Goal: Use online tool/utility: Utilize a website feature to perform a specific function

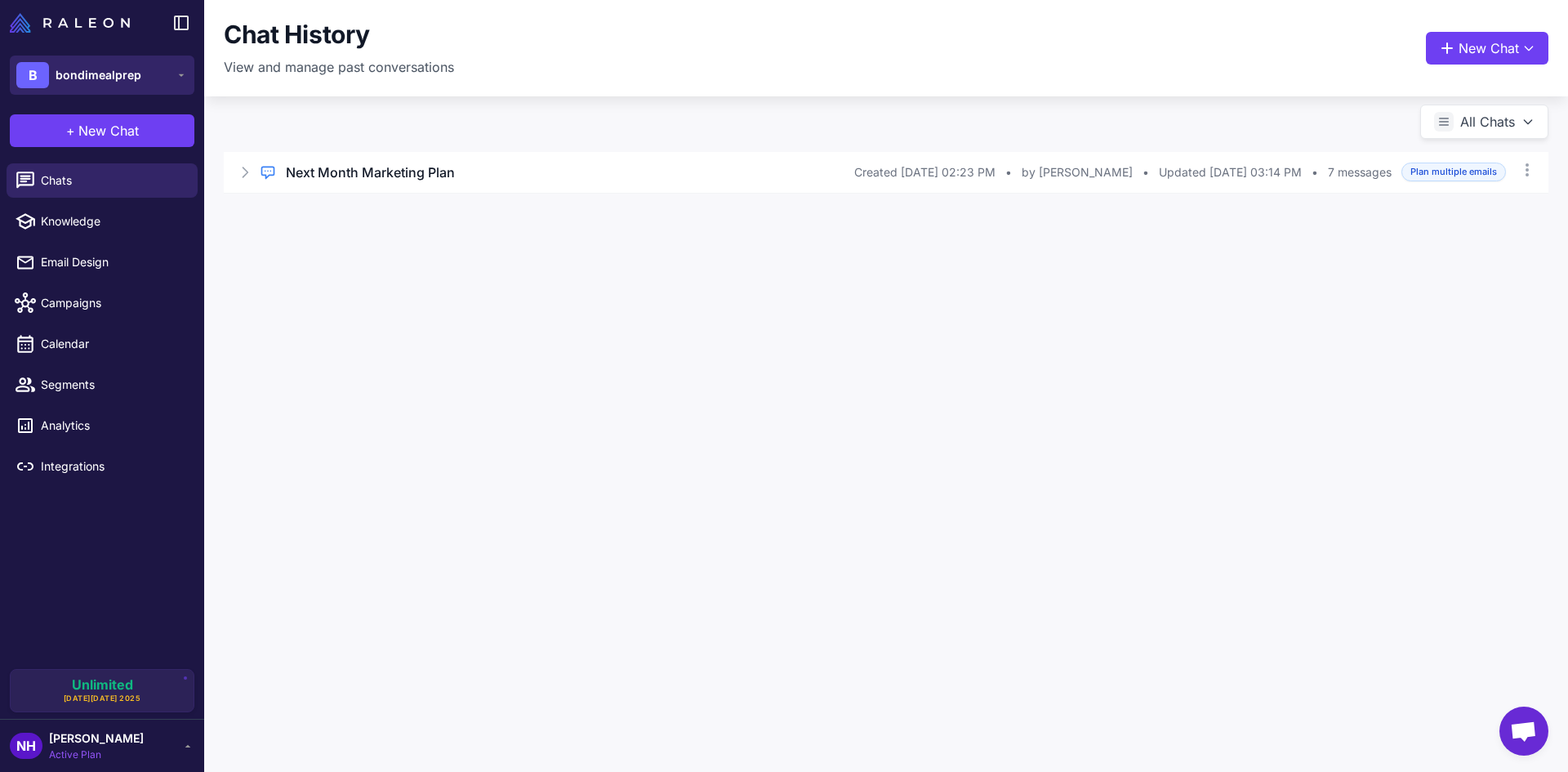
click at [107, 77] on span "bondimealprep" at bounding box center [98, 75] width 86 height 18
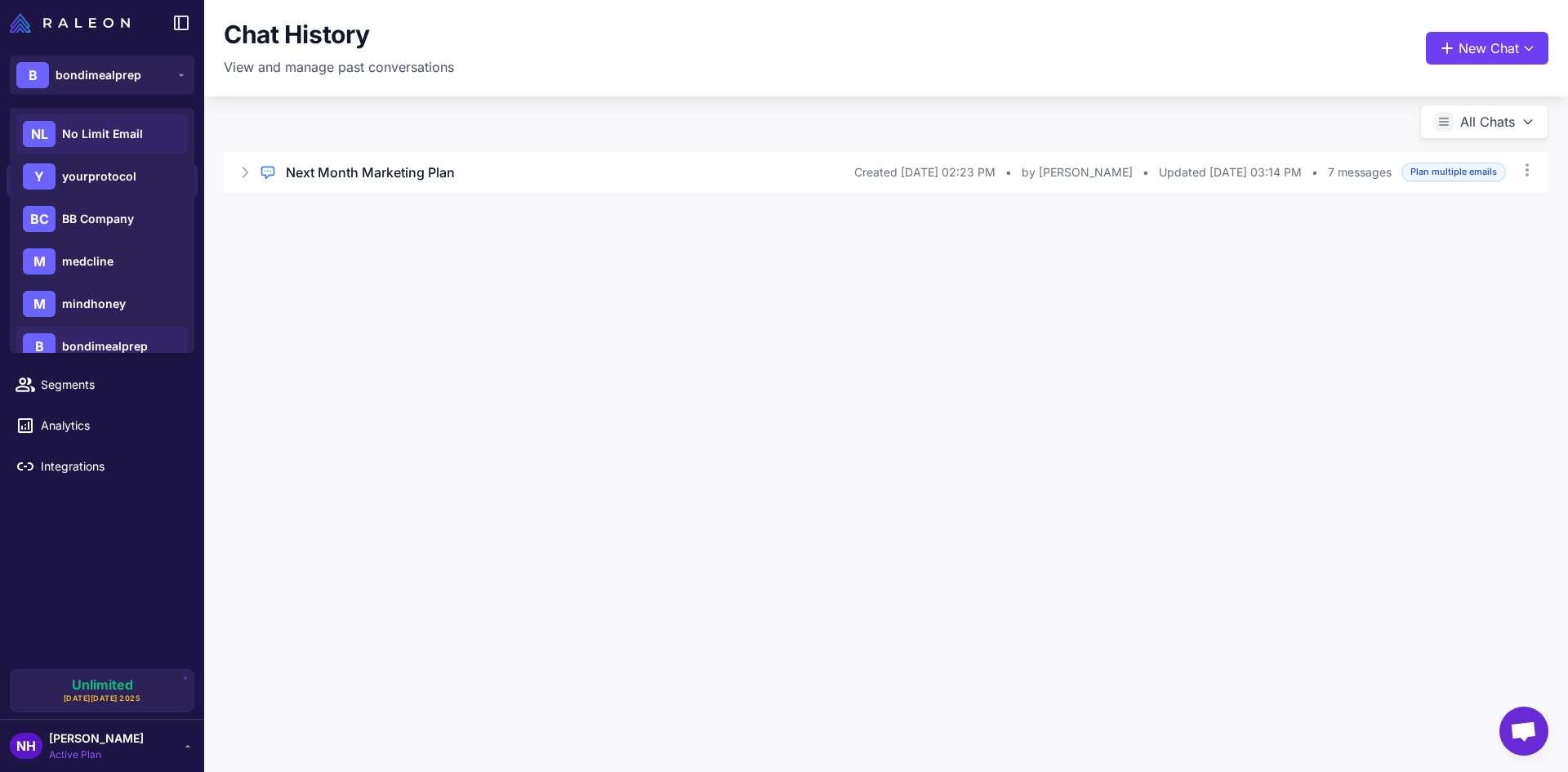
click at [99, 137] on span "No Limit Email" at bounding box center [103, 134] width 81 height 18
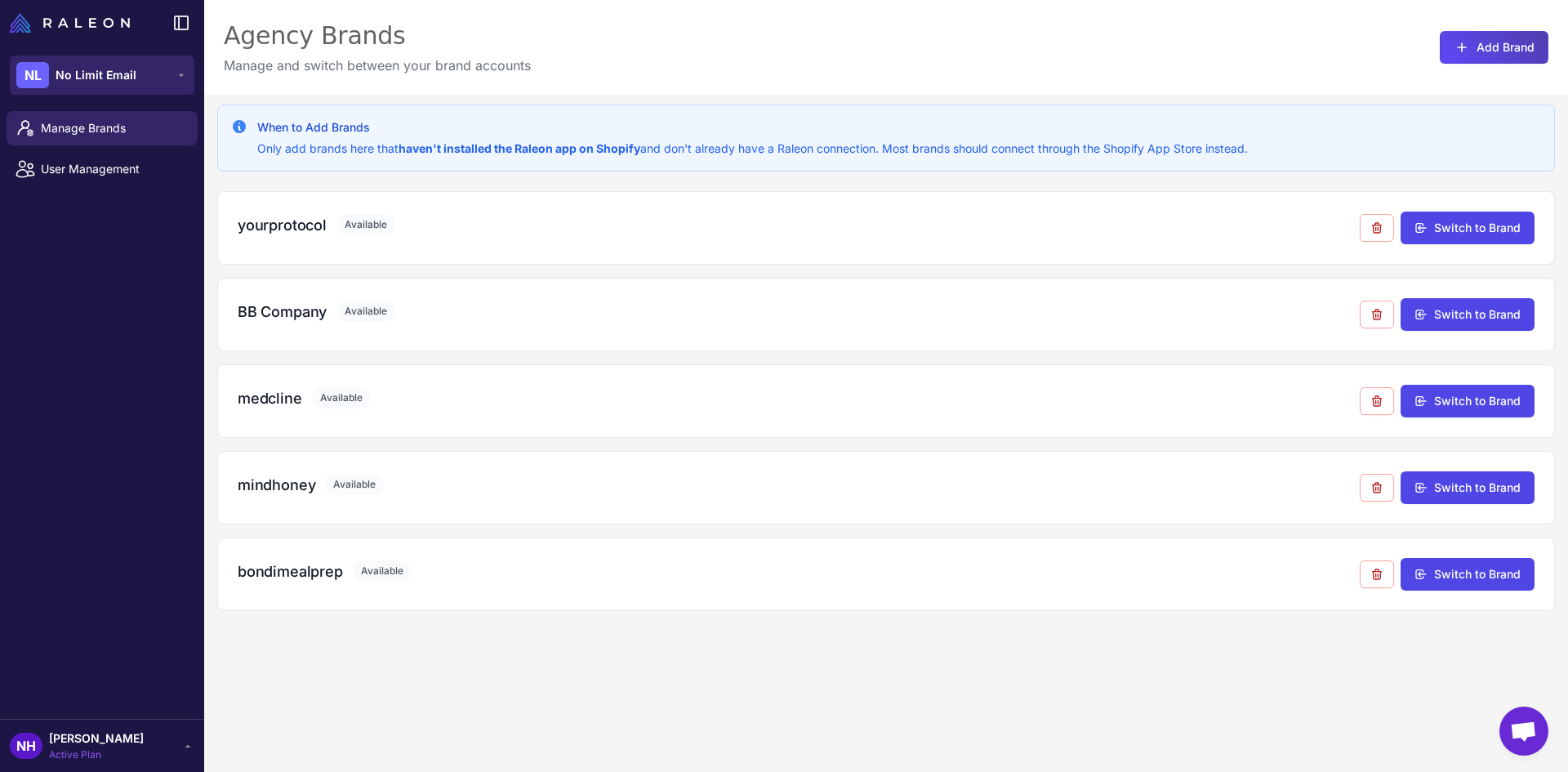
click at [121, 75] on span "No Limit Email" at bounding box center [96, 75] width 81 height 18
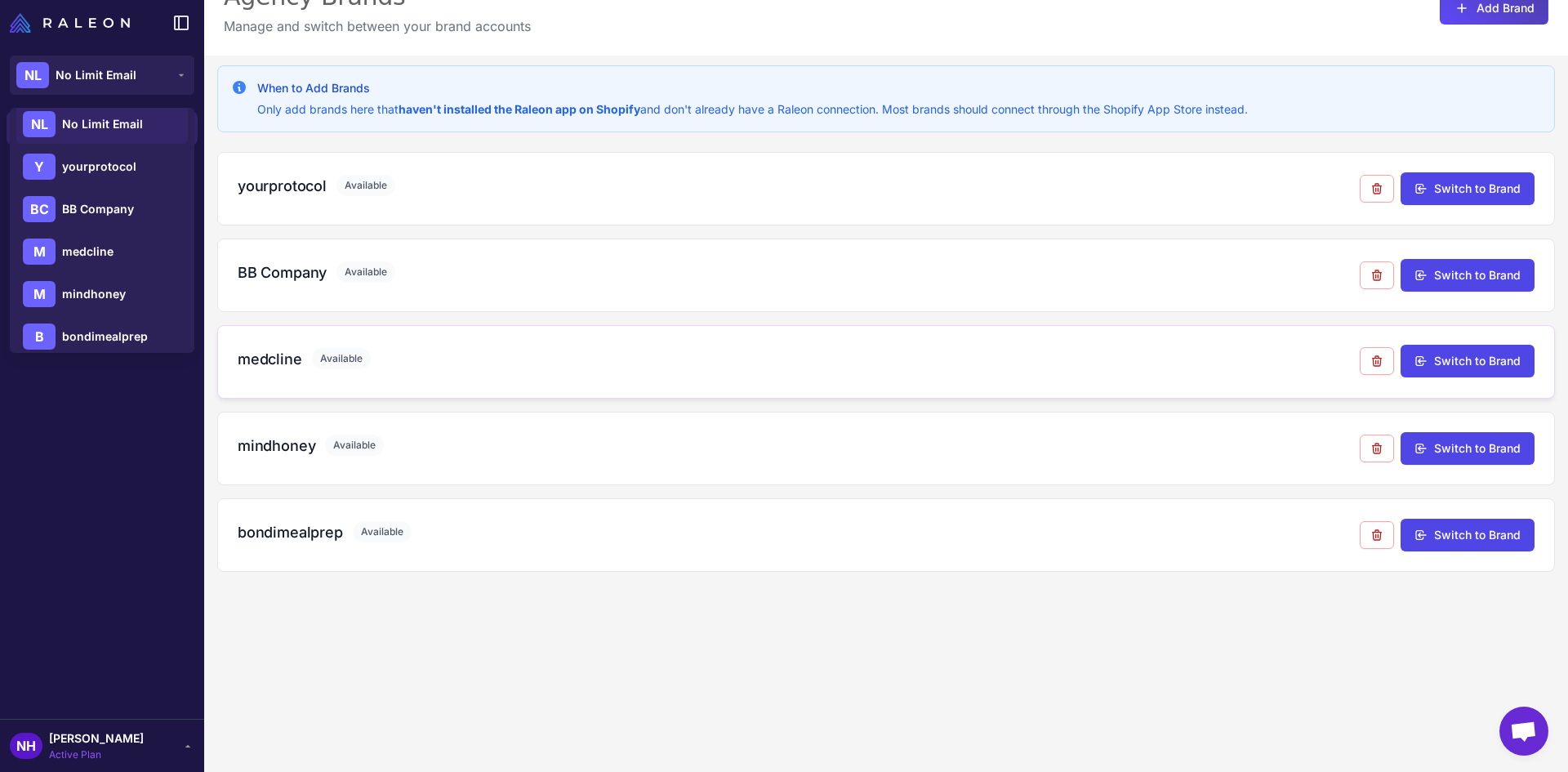
scroll to position [82, 0]
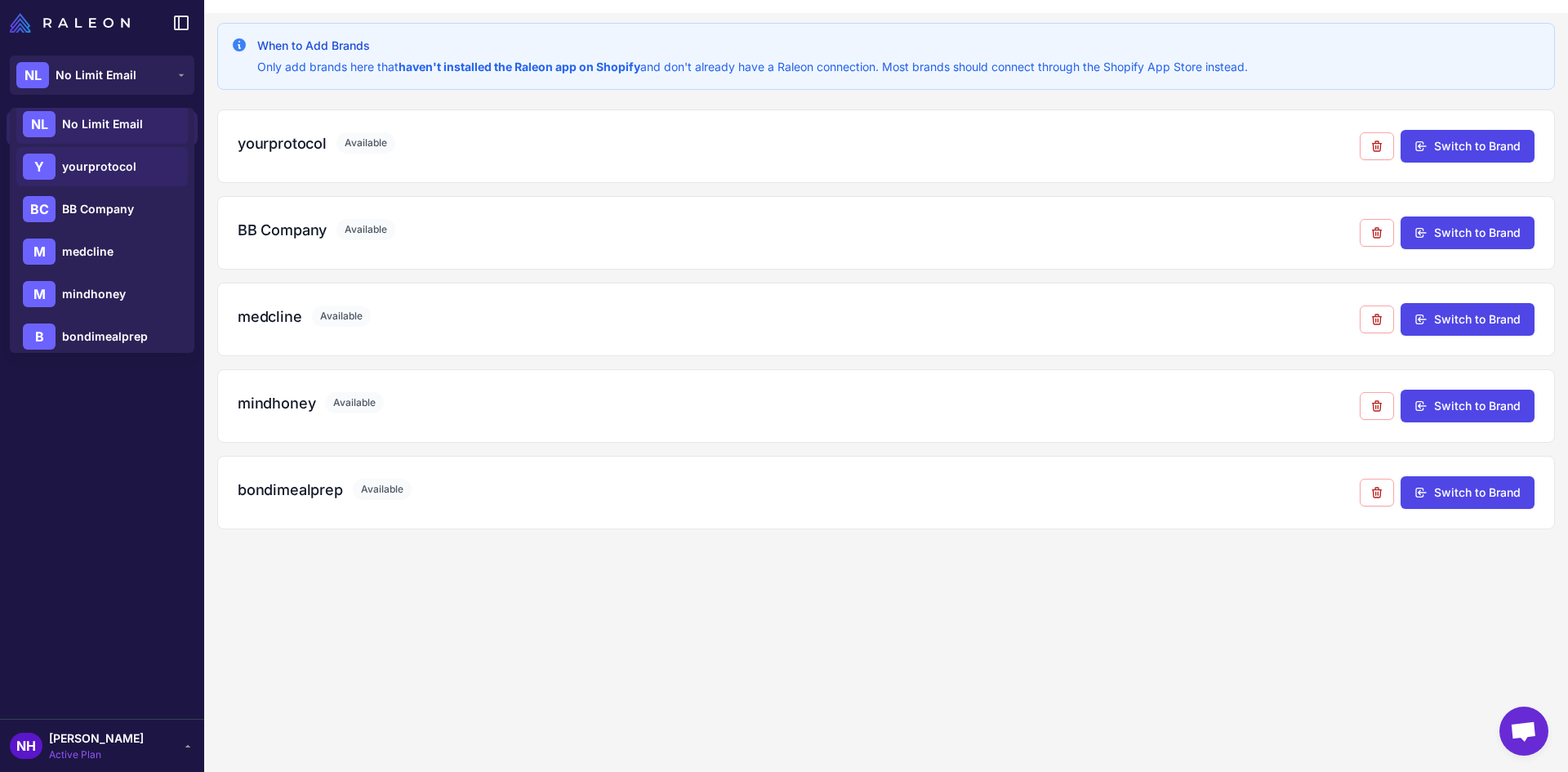
click at [82, 166] on span "yourprotocol" at bounding box center [99, 166] width 74 height 18
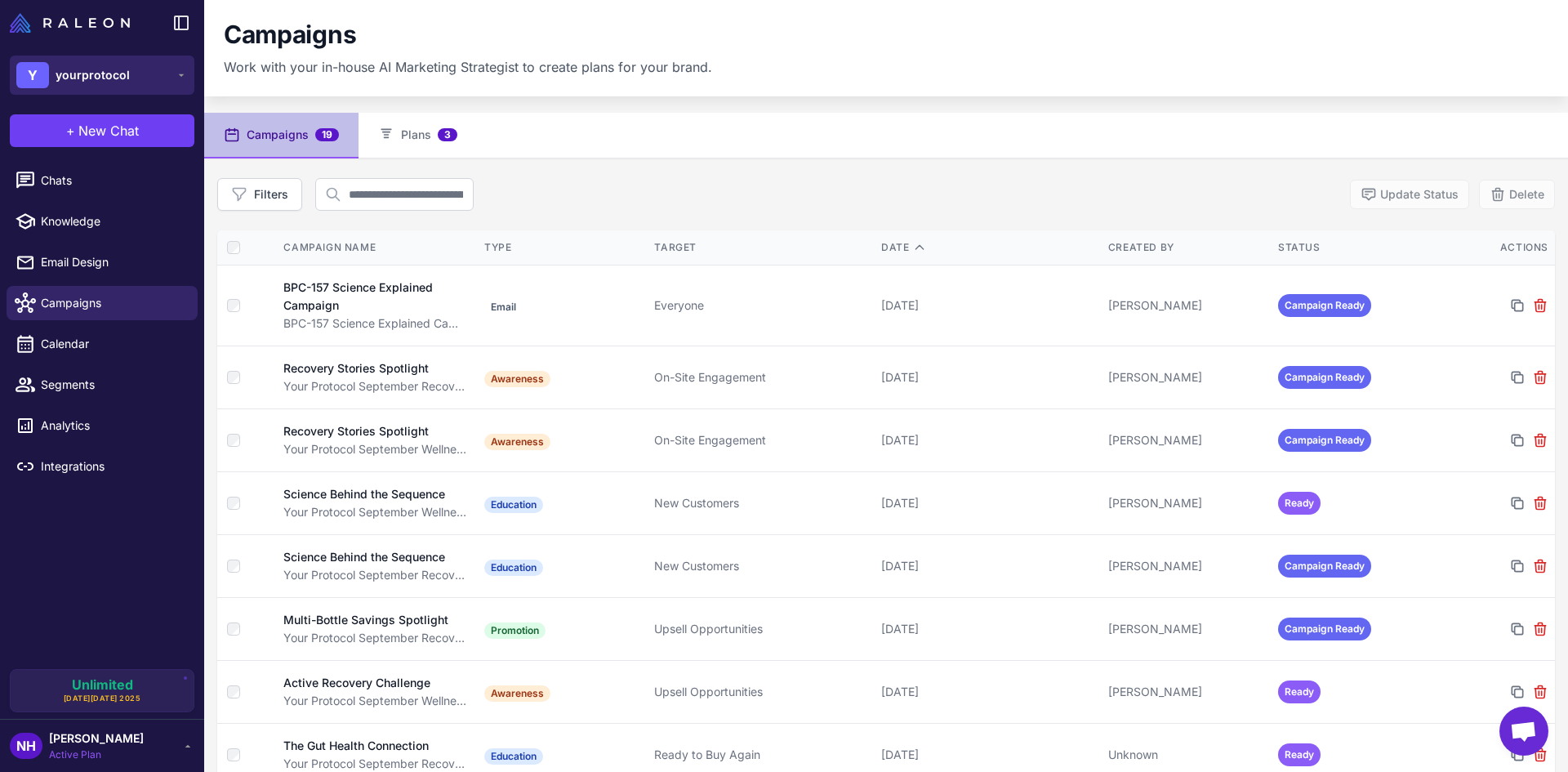
click at [104, 81] on span "yourprotocol" at bounding box center [92, 75] width 74 height 18
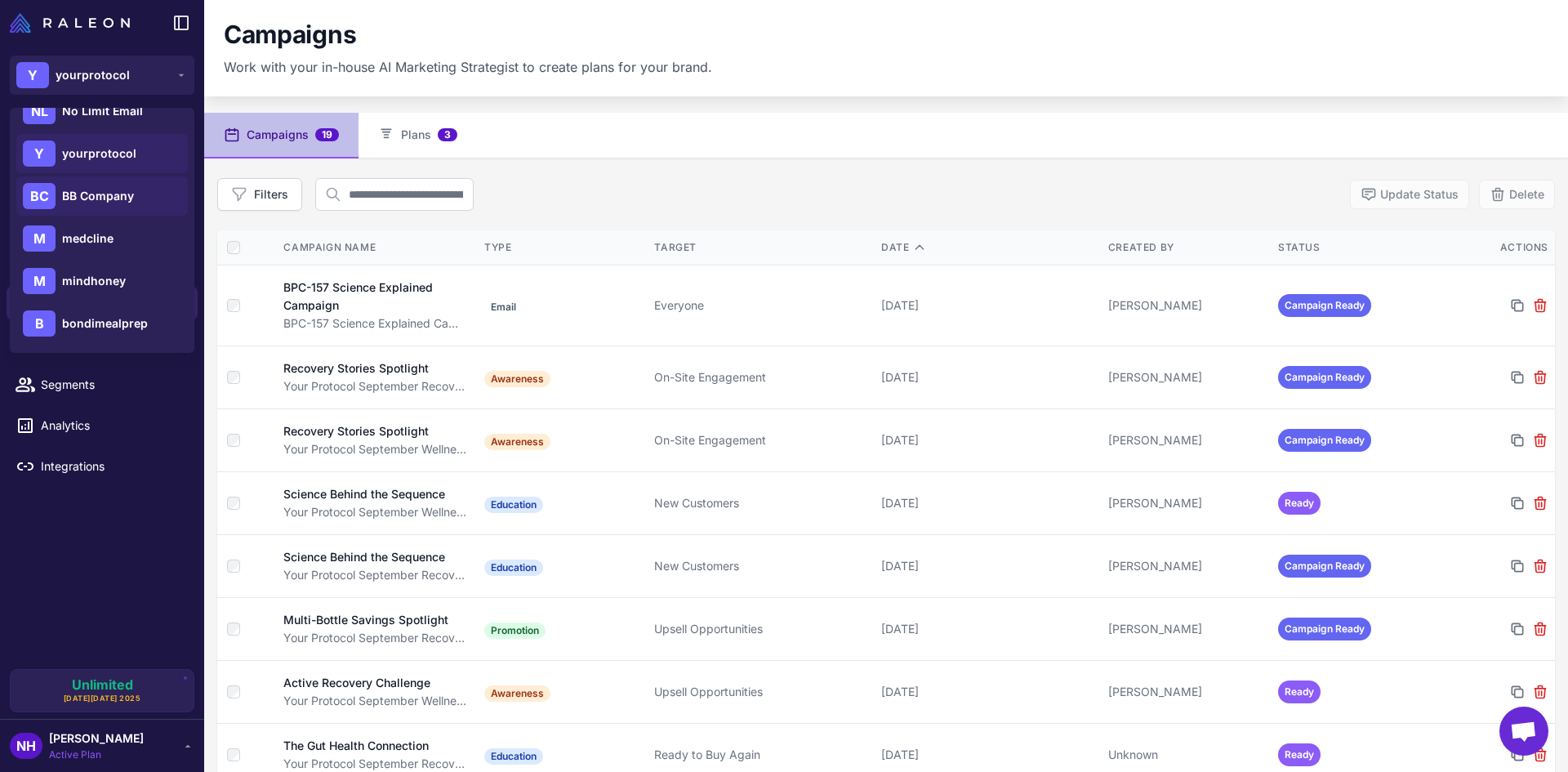
click at [138, 195] on div "BC BB Company" at bounding box center [102, 196] width 172 height 39
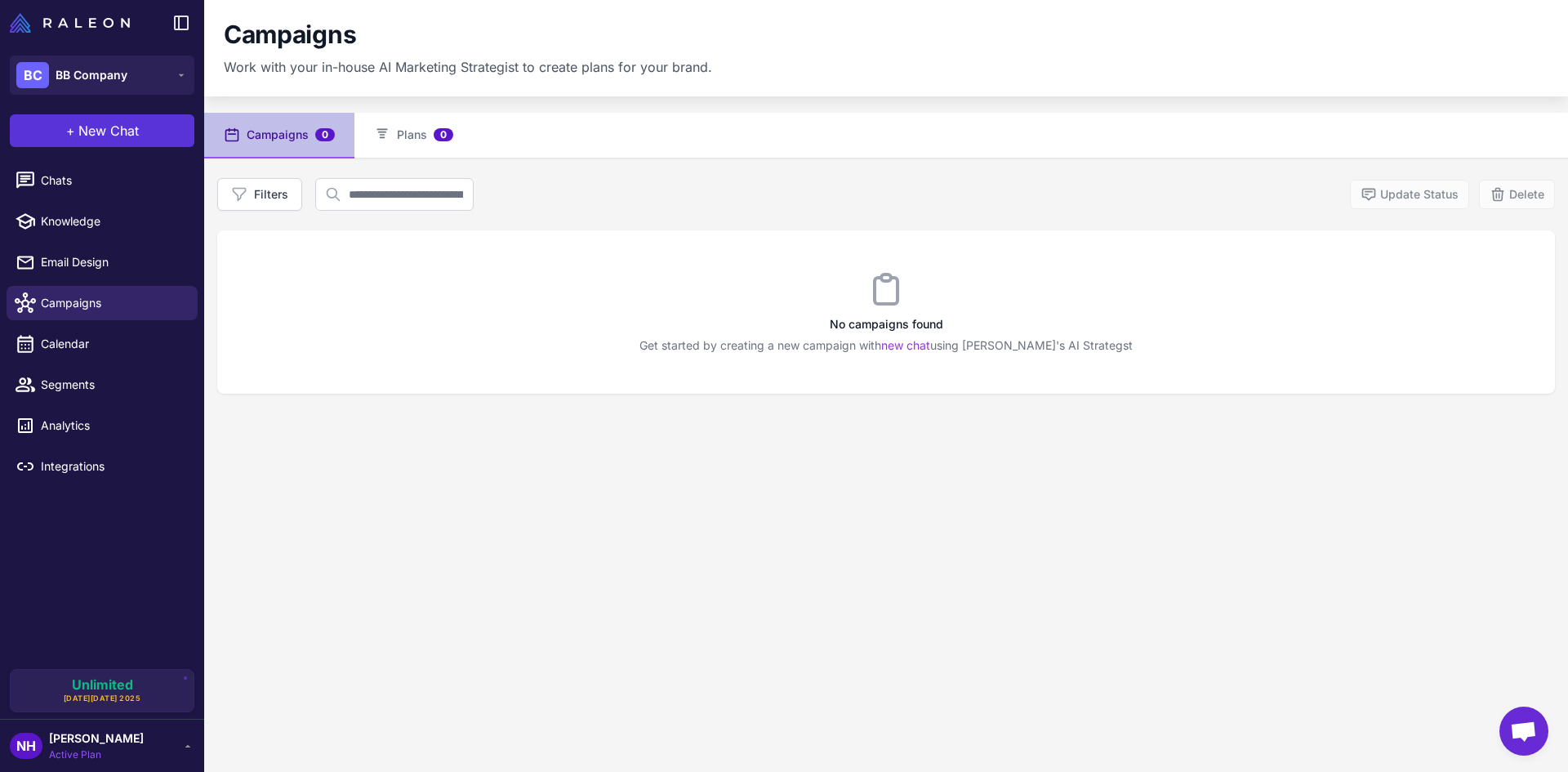
click at [113, 139] on span "New Chat" at bounding box center [109, 131] width 61 height 19
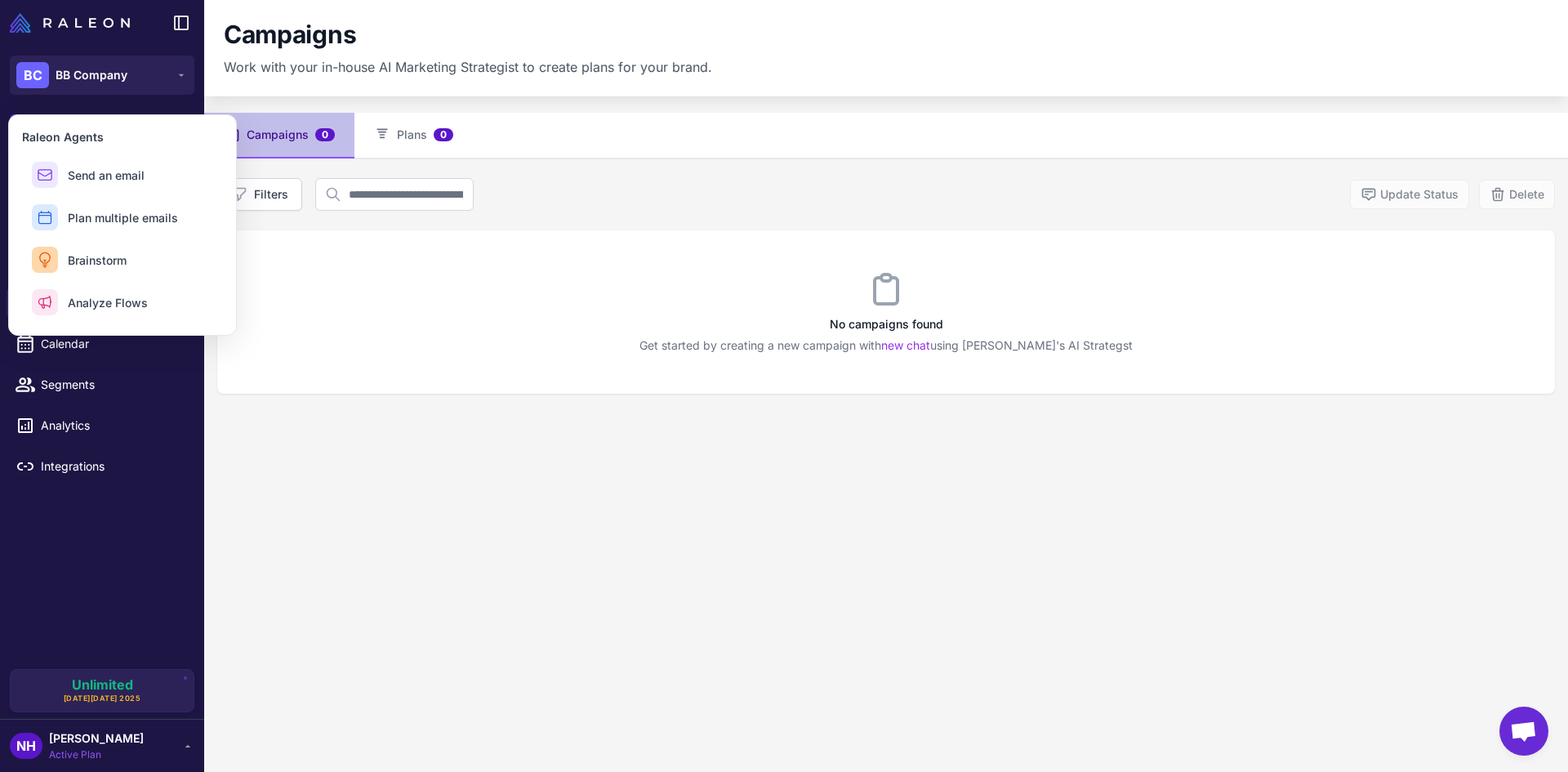
click at [304, 286] on div "No campaigns found Get started by creating a new campaign with new chat using R…" at bounding box center [886, 312] width 1338 height 163
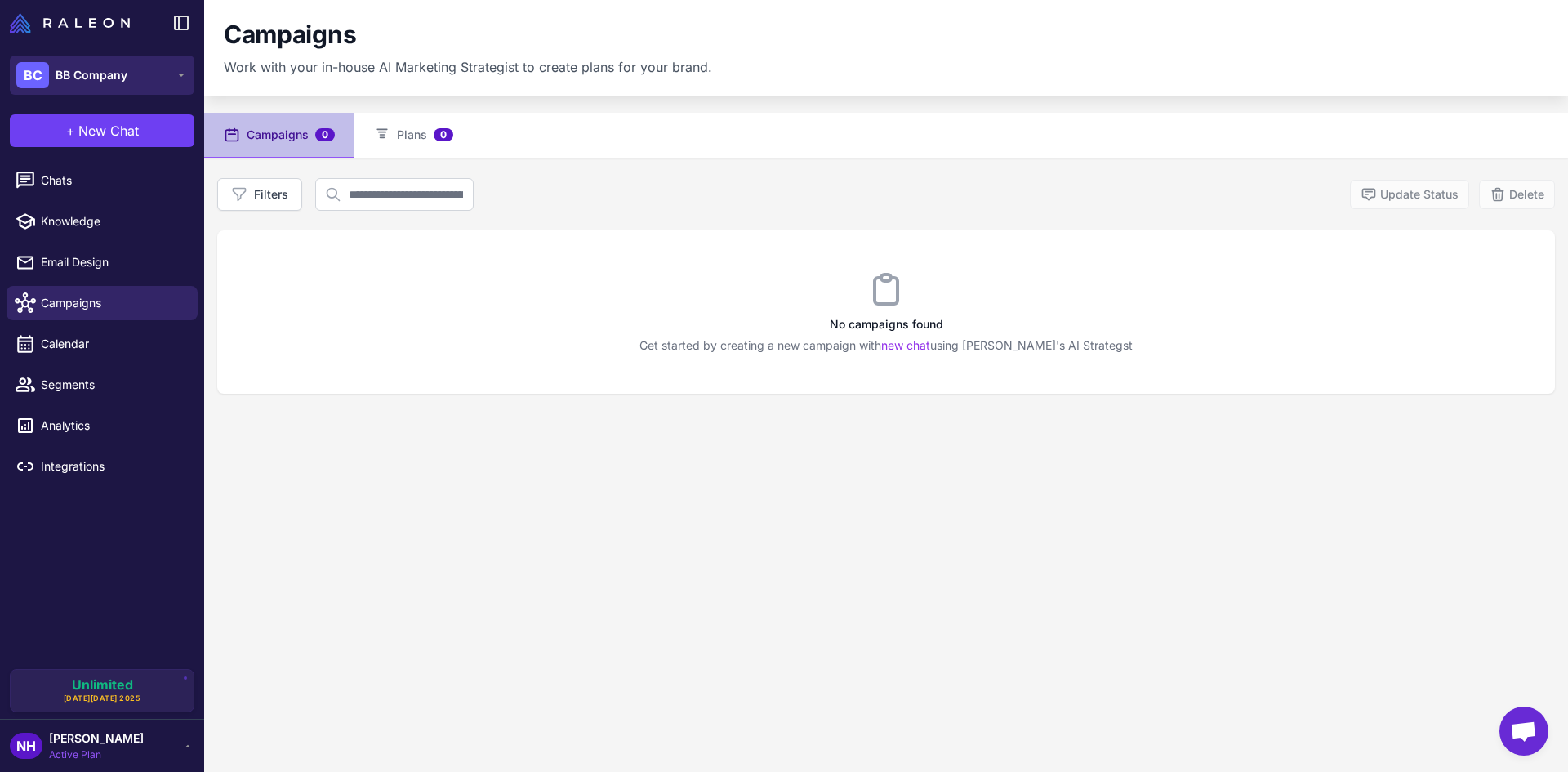
click at [100, 66] on div "BC BB Company" at bounding box center [72, 75] width 111 height 26
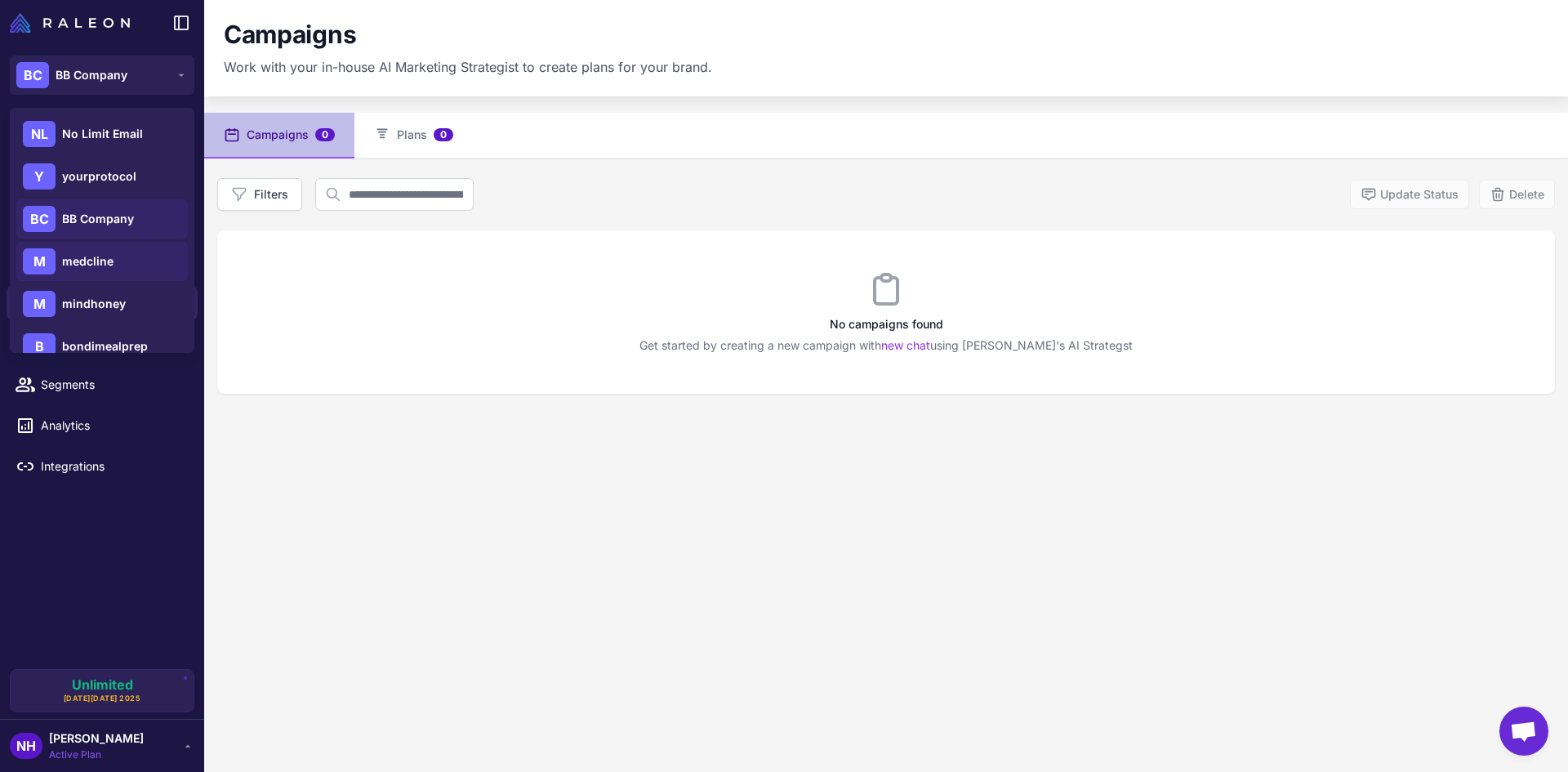
click at [100, 267] on span "medcline" at bounding box center [88, 261] width 52 height 18
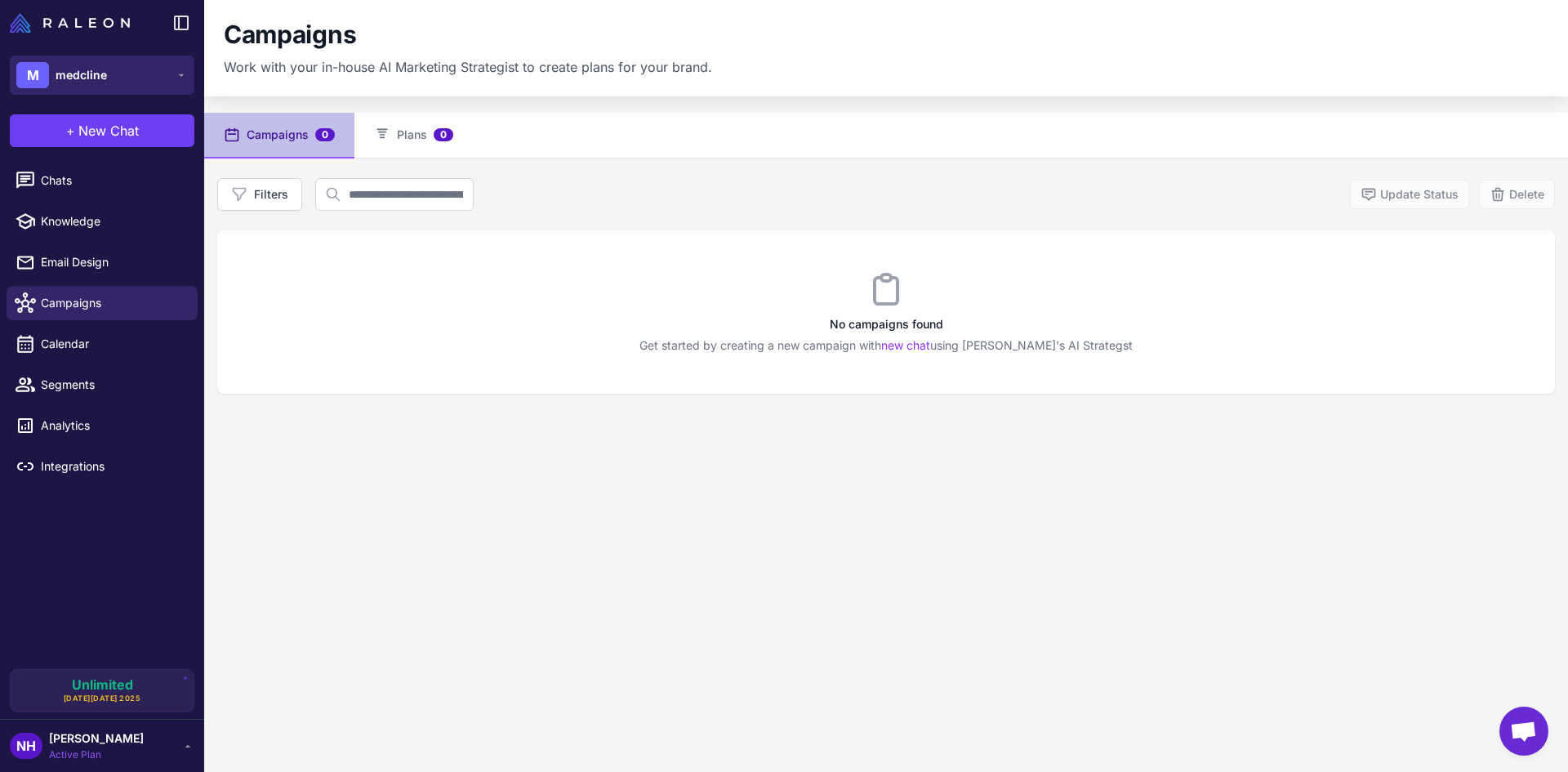
click at [161, 77] on button "M medcline" at bounding box center [102, 75] width 184 height 39
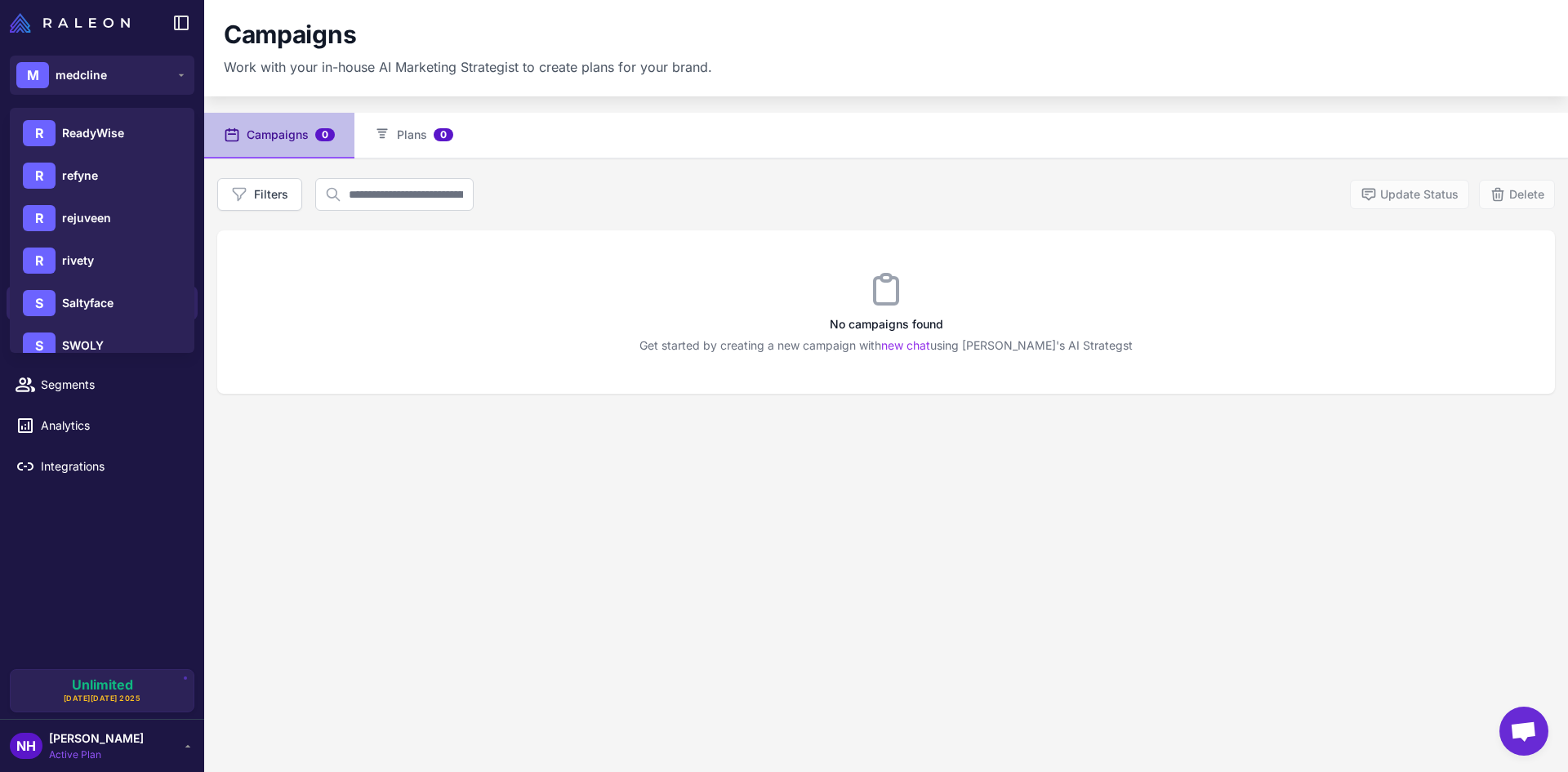
scroll to position [652, 0]
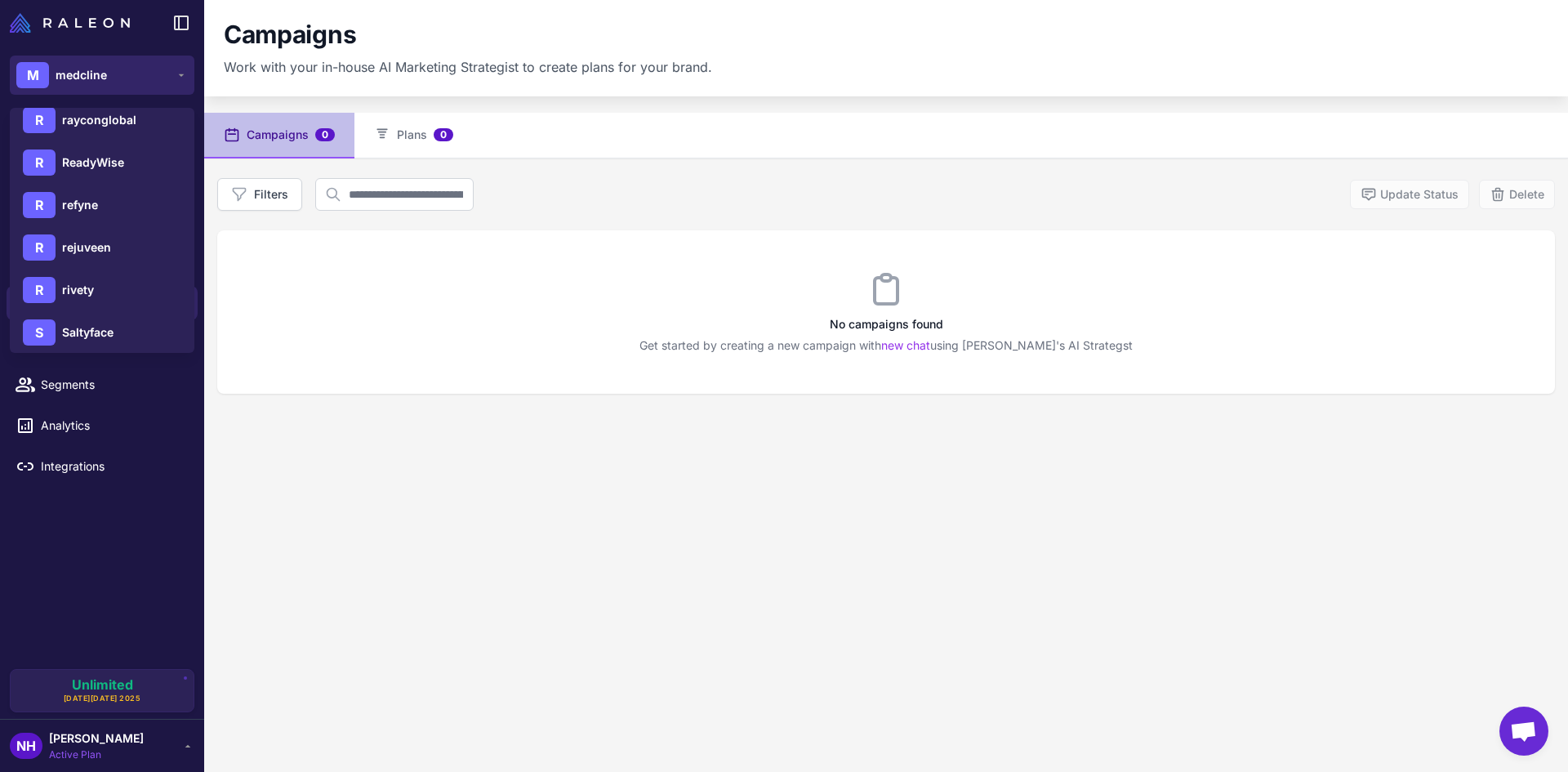
click at [174, 68] on button "M medcline" at bounding box center [102, 75] width 184 height 39
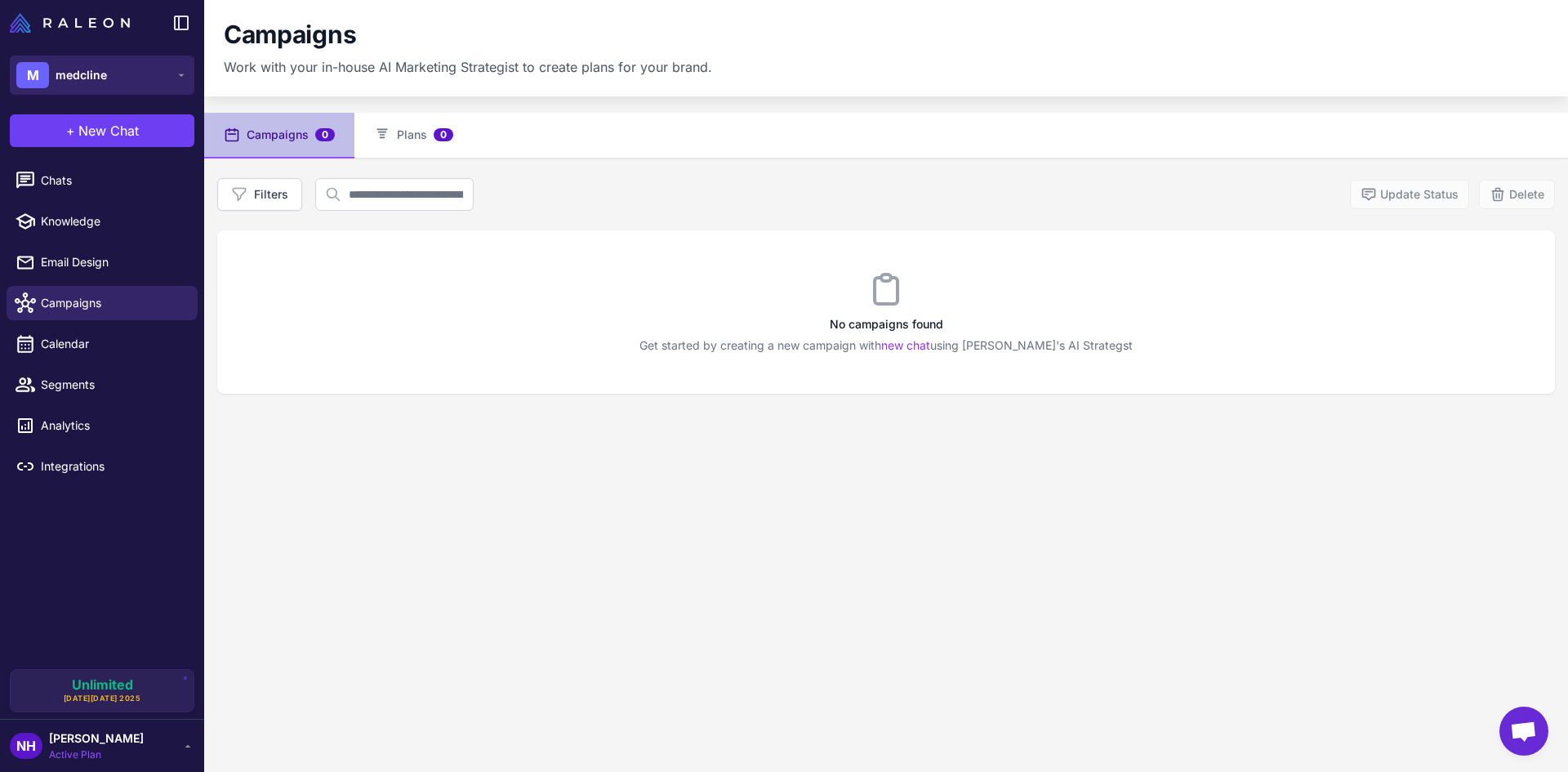
click at [182, 68] on button "M medcline" at bounding box center [102, 75] width 184 height 39
